Goal: Task Accomplishment & Management: Use online tool/utility

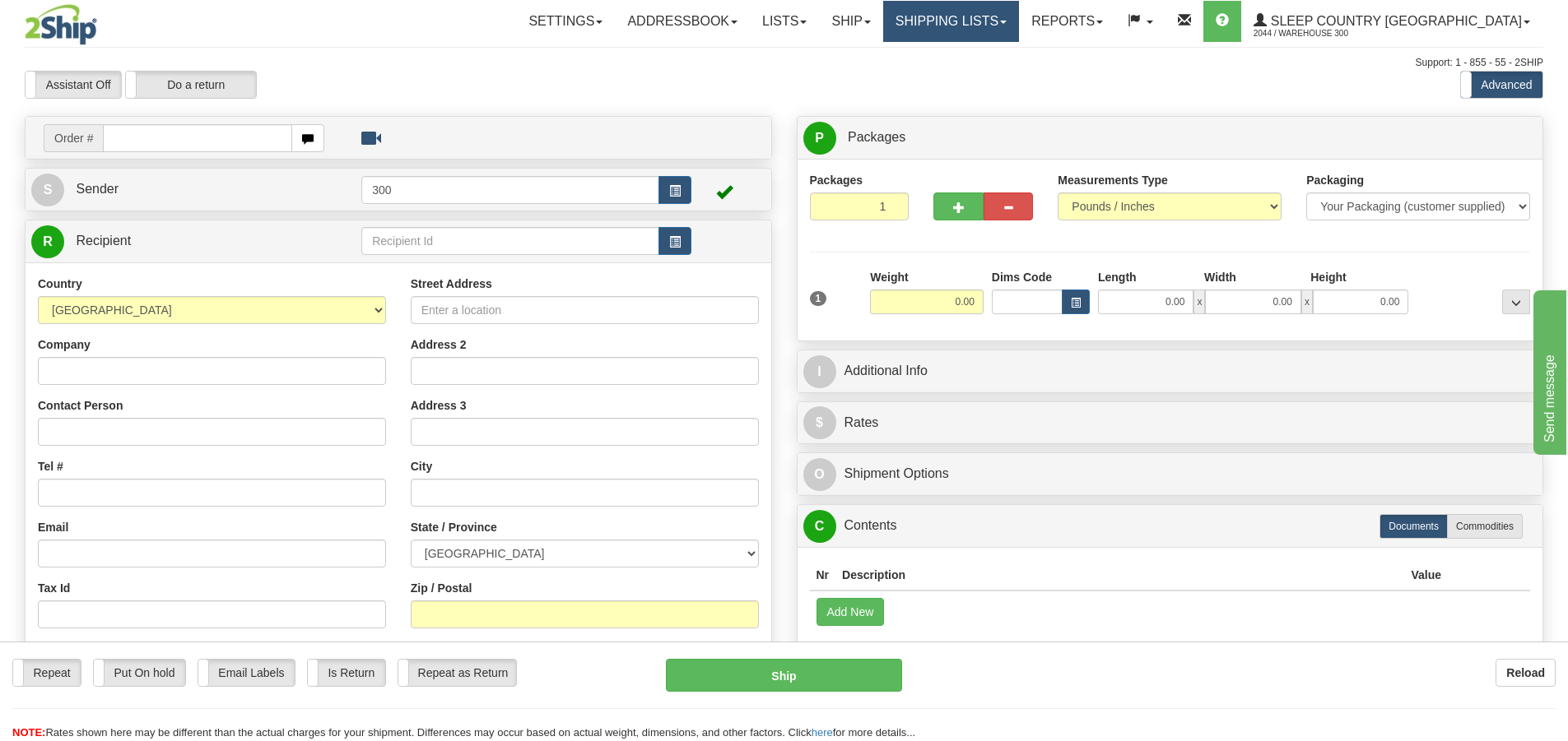
click at [1019, 17] on link "Shipping lists" at bounding box center [951, 21] width 136 height 41
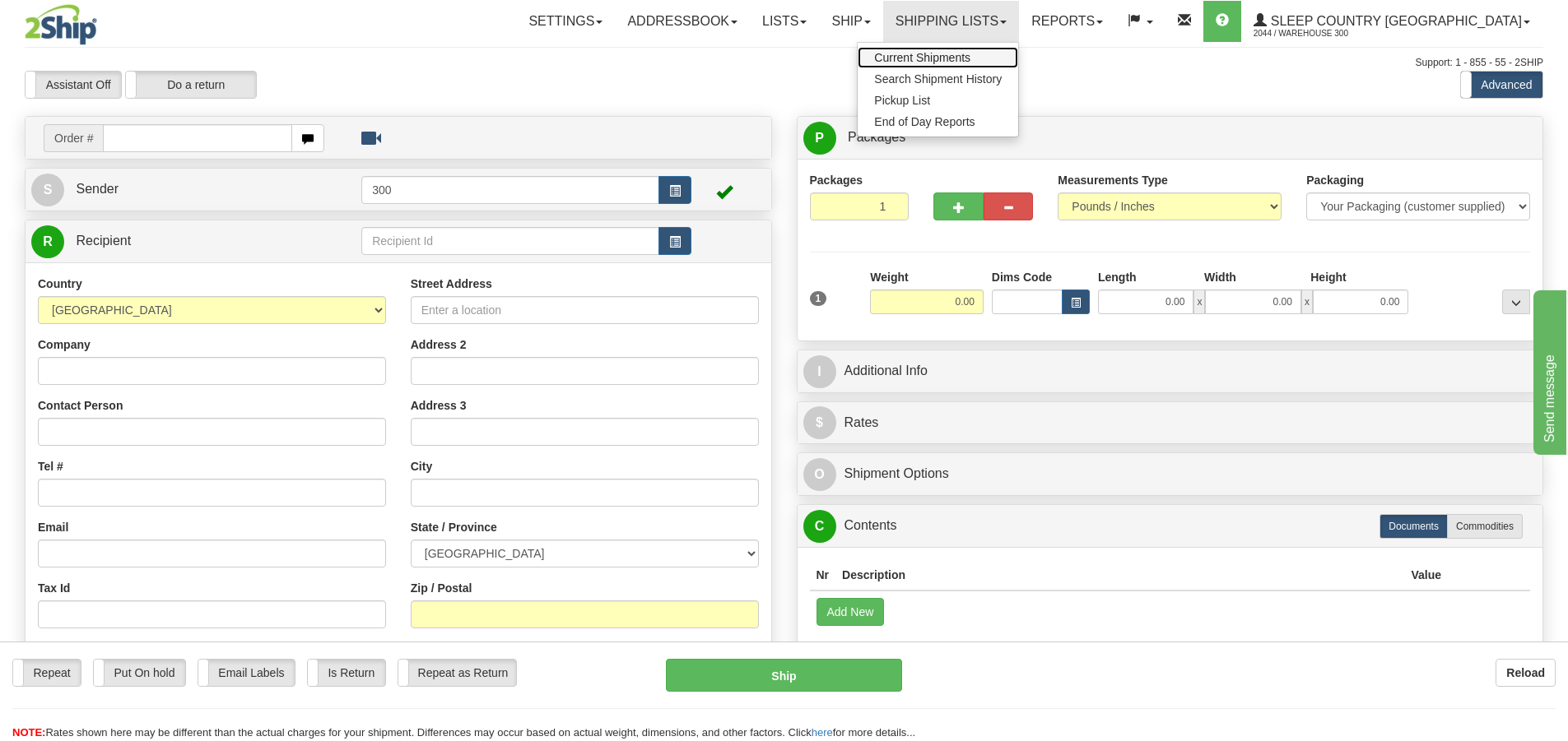
click at [970, 52] on span "Current Shipments" at bounding box center [922, 58] width 96 height 13
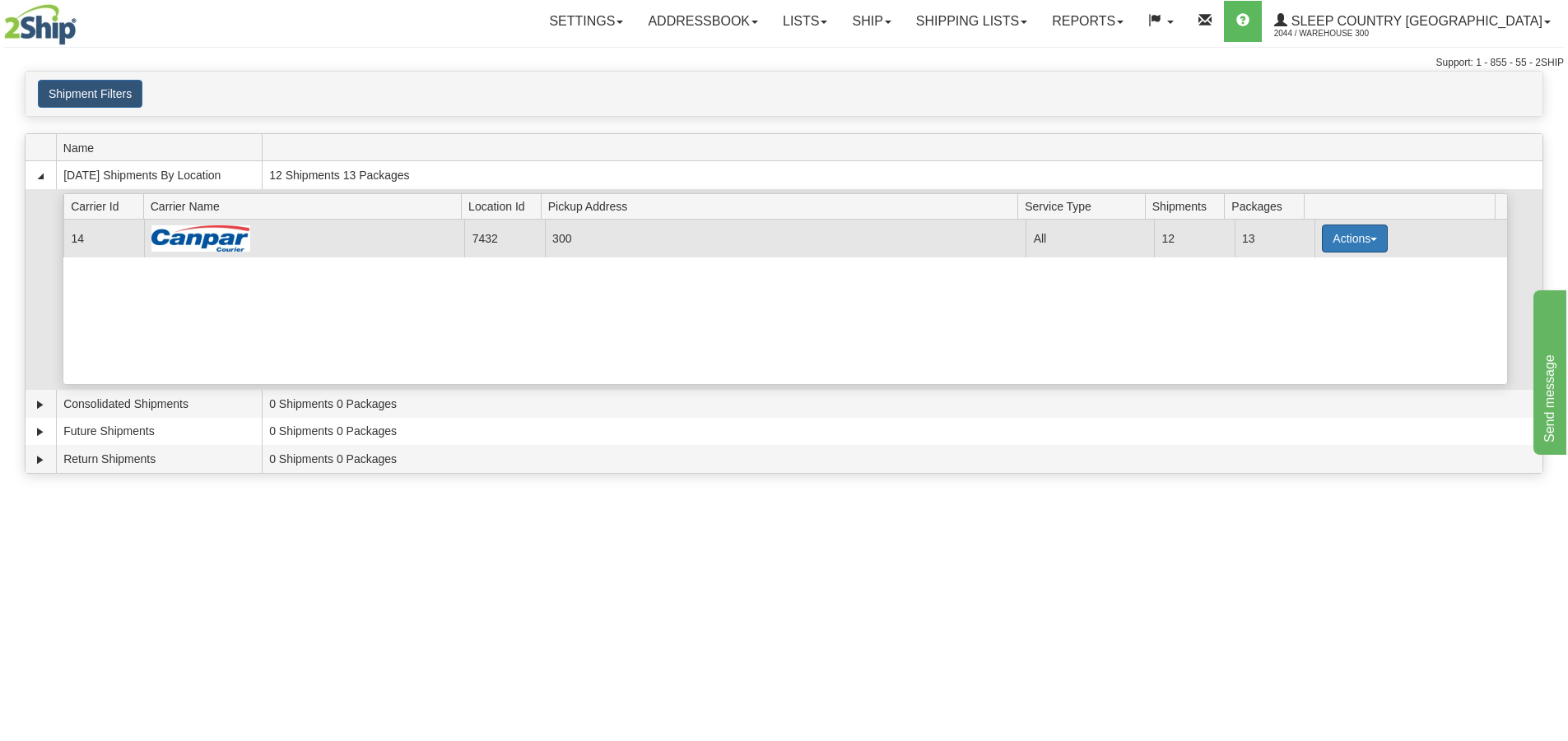
click at [1366, 246] on button "Actions" at bounding box center [1354, 238] width 66 height 28
click at [1322, 291] on link "Close" at bounding box center [1321, 290] width 132 height 21
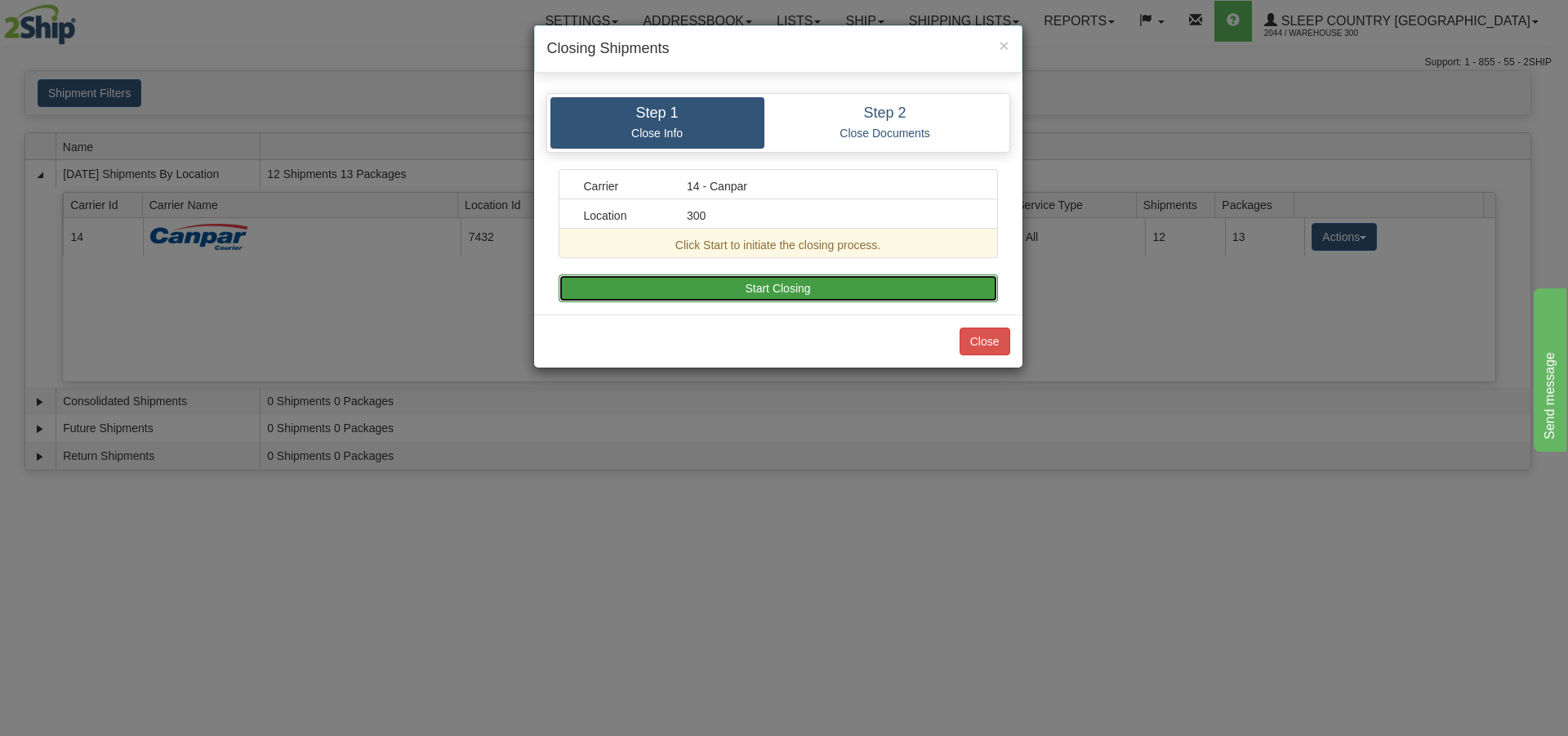
click at [678, 278] on button "Start Closing" at bounding box center [778, 288] width 439 height 28
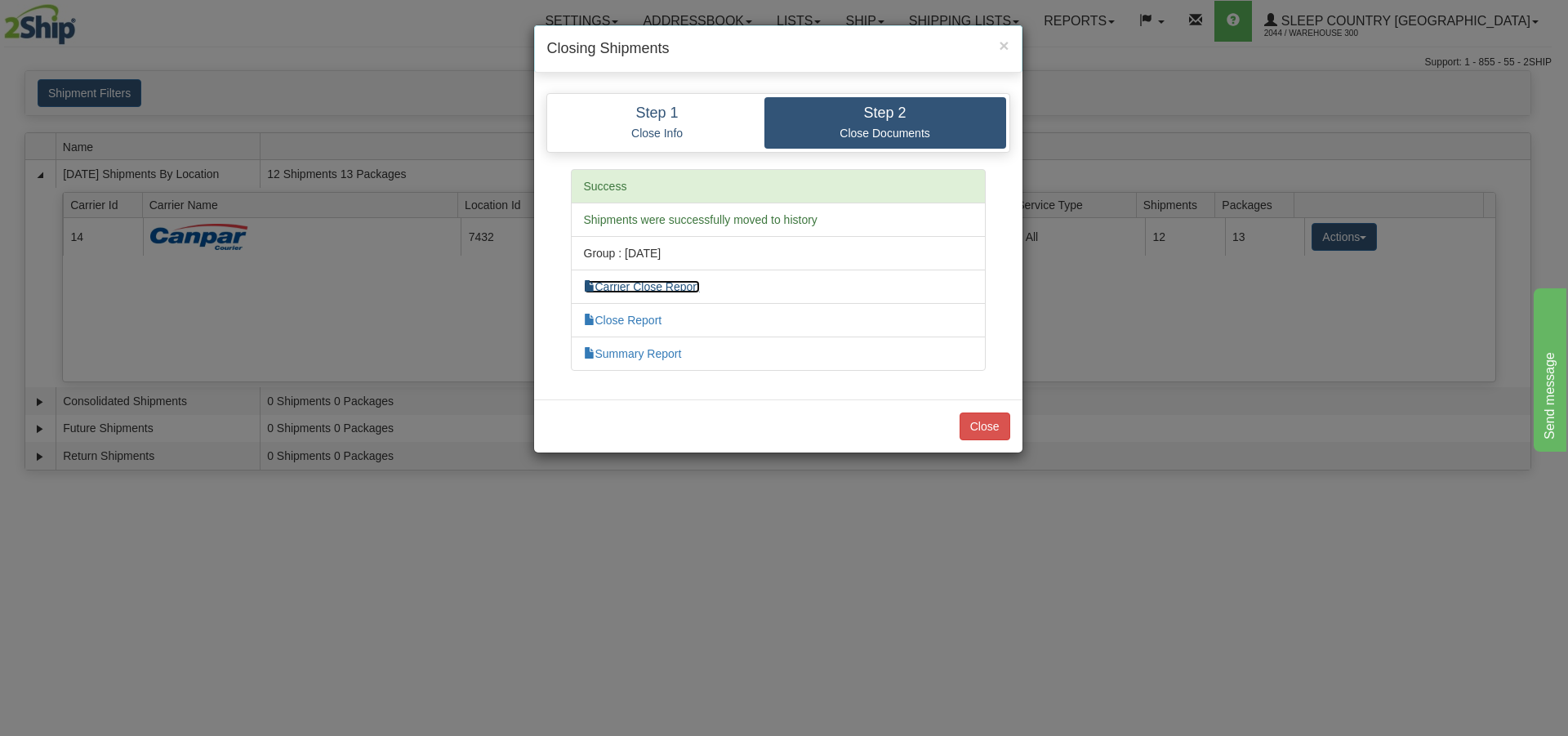
click at [667, 285] on link "Carrier Close Report" at bounding box center [642, 287] width 116 height 13
click at [613, 328] on li "Close Report" at bounding box center [779, 320] width 415 height 35
click at [618, 312] on li "Close Report" at bounding box center [779, 320] width 415 height 35
click at [618, 319] on link "Close Report" at bounding box center [623, 320] width 78 height 13
click at [678, 356] on link "Summary Report" at bounding box center [633, 354] width 98 height 13
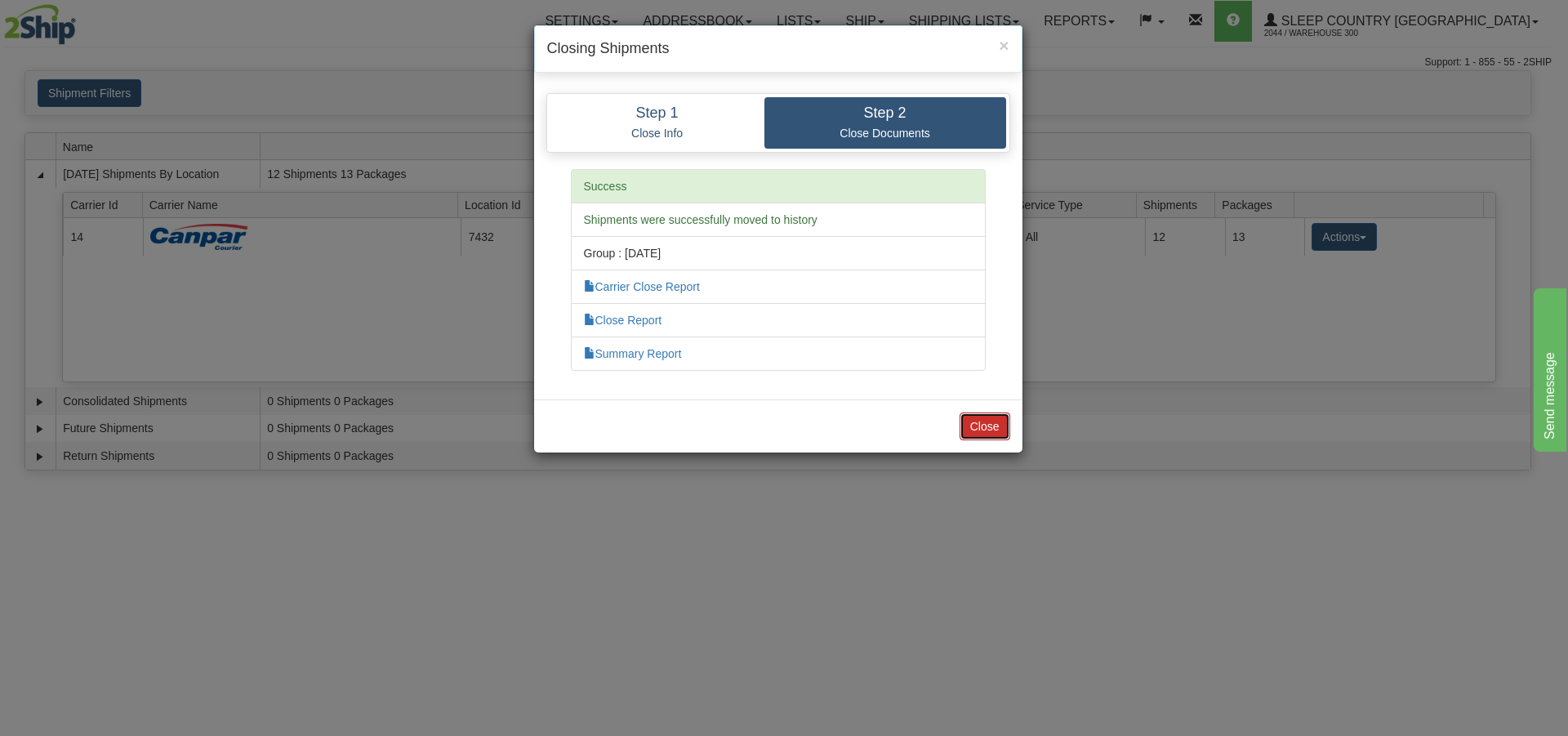
click at [985, 430] on button "Close" at bounding box center [985, 427] width 51 height 28
